Goal: Transaction & Acquisition: Purchase product/service

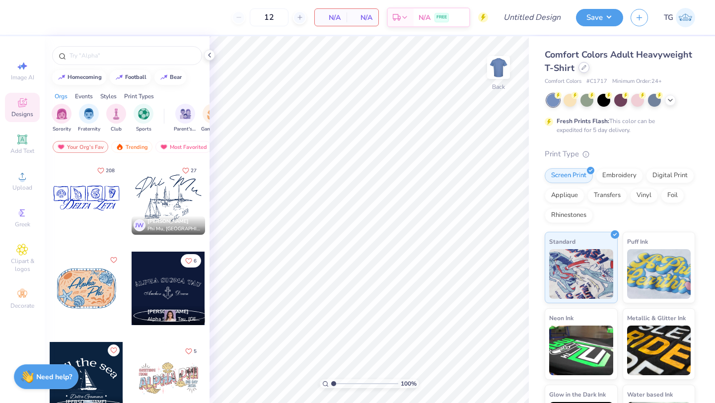
click at [583, 68] on icon at bounding box center [584, 68] width 4 height 4
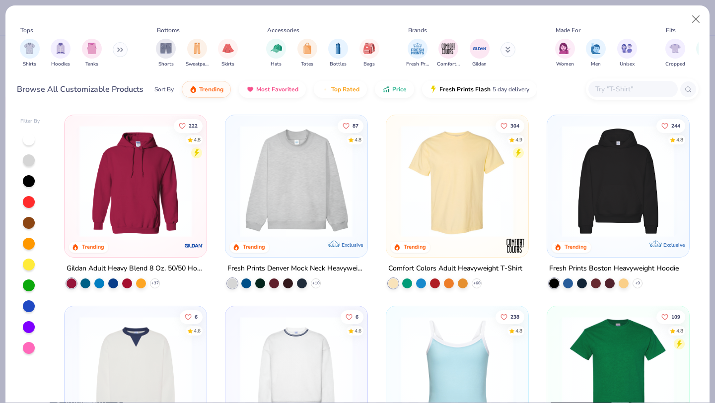
click at [619, 87] on input "text" at bounding box center [632, 88] width 76 height 11
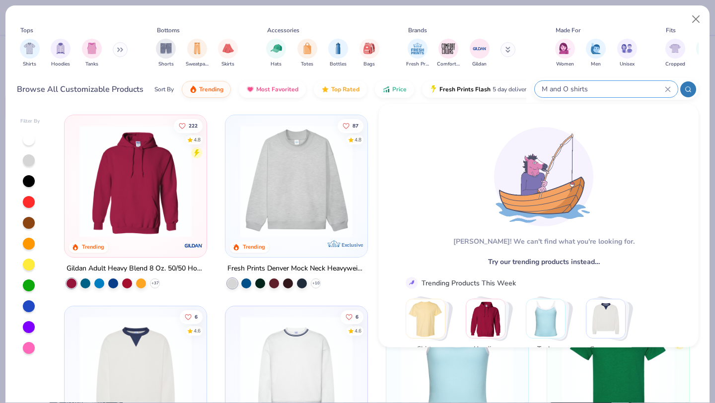
type input "M and O shirts"
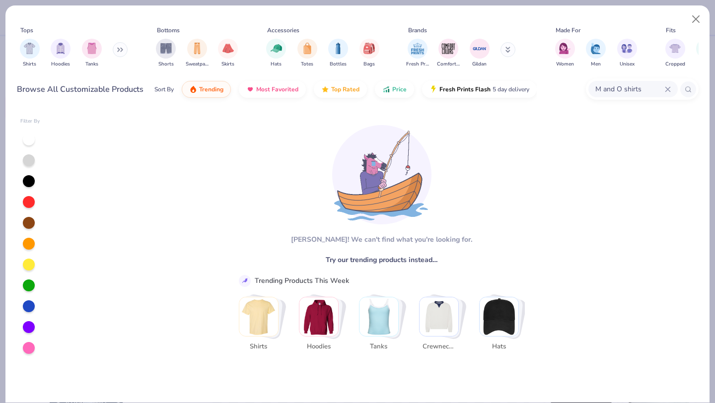
click at [253, 312] on img "Stack Card Button Shirts" at bounding box center [258, 316] width 39 height 39
click at [258, 313] on img "Stack Card Button Shirts" at bounding box center [258, 316] width 39 height 39
click at [668, 93] on div "M and O shirts" at bounding box center [632, 89] width 89 height 16
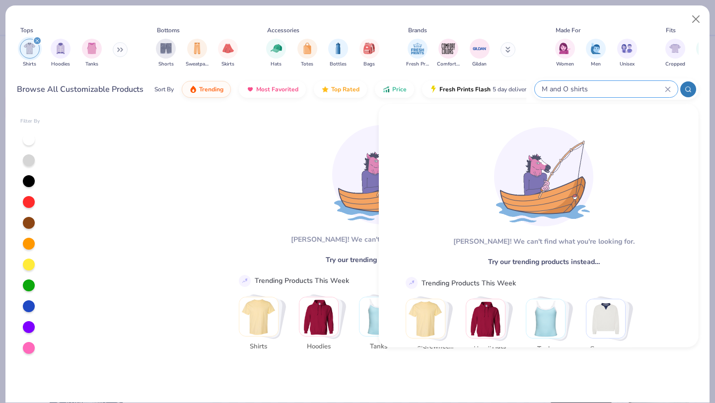
click at [667, 90] on icon at bounding box center [667, 89] width 4 height 4
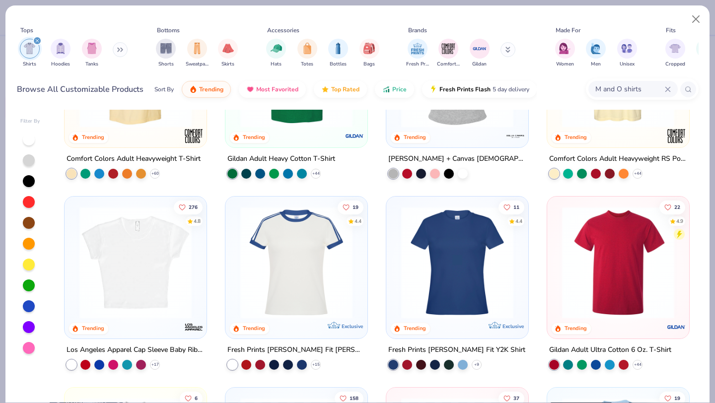
scroll to position [177, 0]
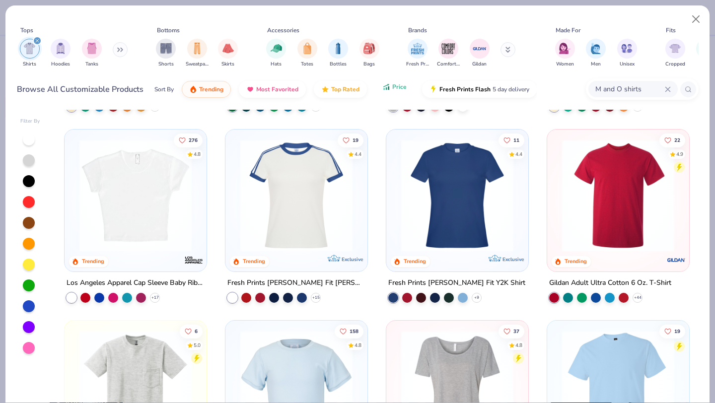
click at [398, 90] on span "Price" at bounding box center [399, 87] width 14 height 8
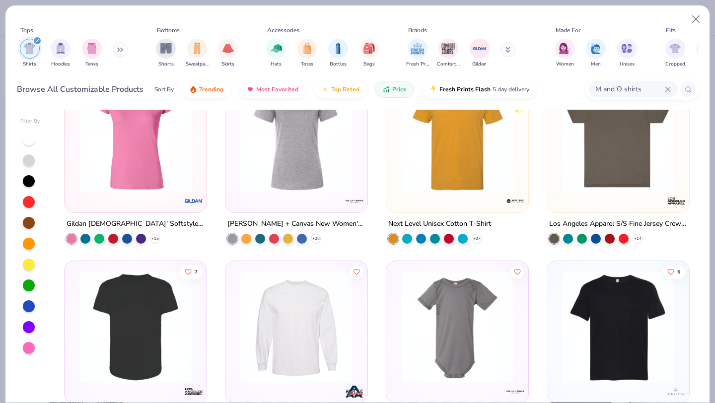
scroll to position [1198, 0]
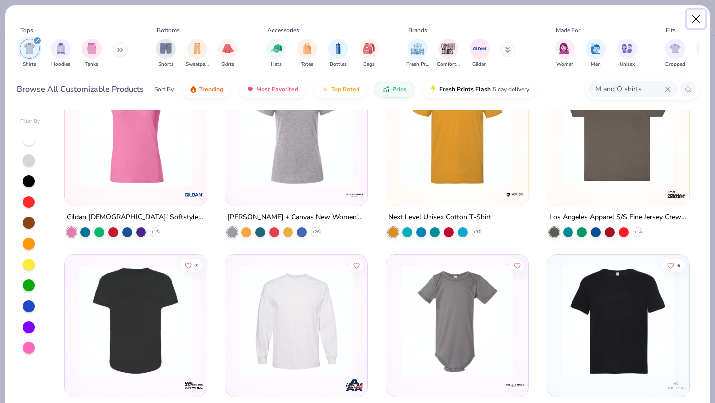
click at [697, 20] on button "Close" at bounding box center [696, 19] width 19 height 19
